Goal: Transaction & Acquisition: Purchase product/service

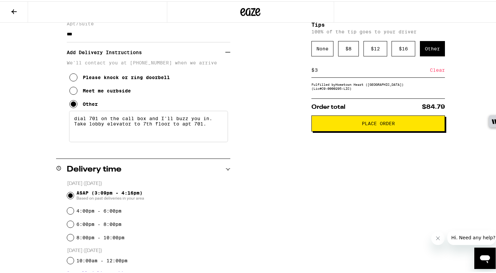
scroll to position [122, 0]
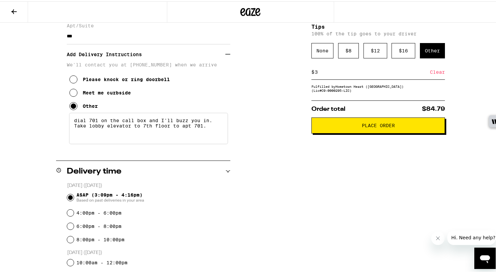
click at [459, 46] on div "**********" at bounding box center [250, 218] width 481 height 518
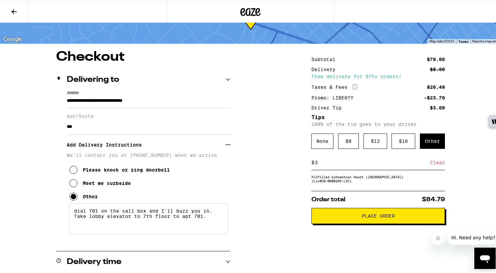
scroll to position [0, 0]
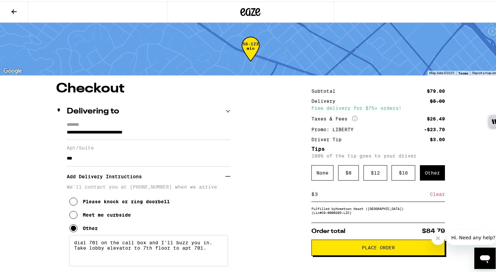
click at [210, 251] on textarea "dial 701 on the call box and I'll buzz you in. Take lobby elevator to 7th floor…" at bounding box center [148, 249] width 159 height 31
type textarea "dial 701 on the call box and I'll buzz you in. Take lobby elevator to 7th floor…"
drag, startPoint x: 333, startPoint y: 253, endPoint x: 289, endPoint y: 233, distance: 48.7
click at [368, 249] on span "Place Order" at bounding box center [378, 246] width 33 height 5
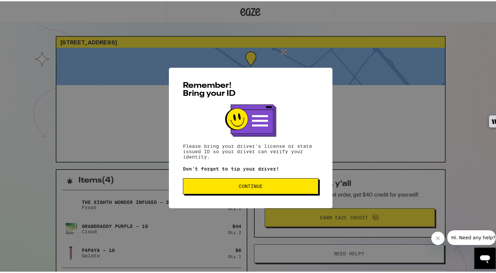
click at [241, 175] on div "Remember! Bring your ID Please bring your driver's license or state issued ID s…" at bounding box center [251, 136] width 164 height 141
click at [239, 180] on button "Continue" at bounding box center [251, 185] width 136 height 16
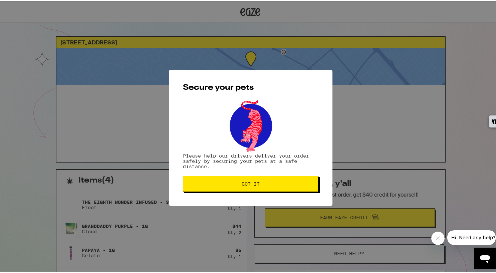
click at [239, 180] on button "Got it" at bounding box center [251, 183] width 136 height 16
